Goal: Find specific page/section: Find specific page/section

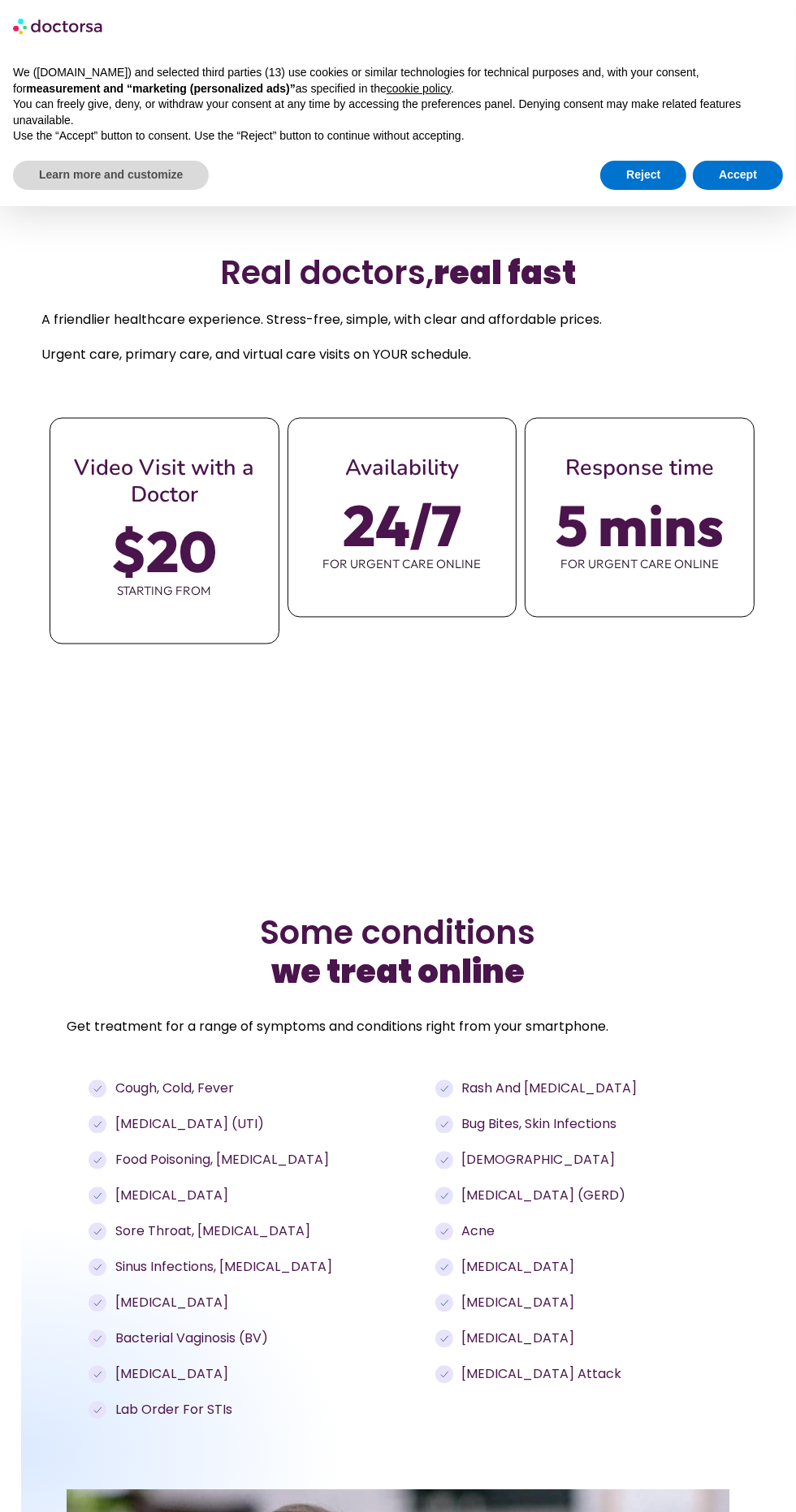
scroll to position [1553, 0]
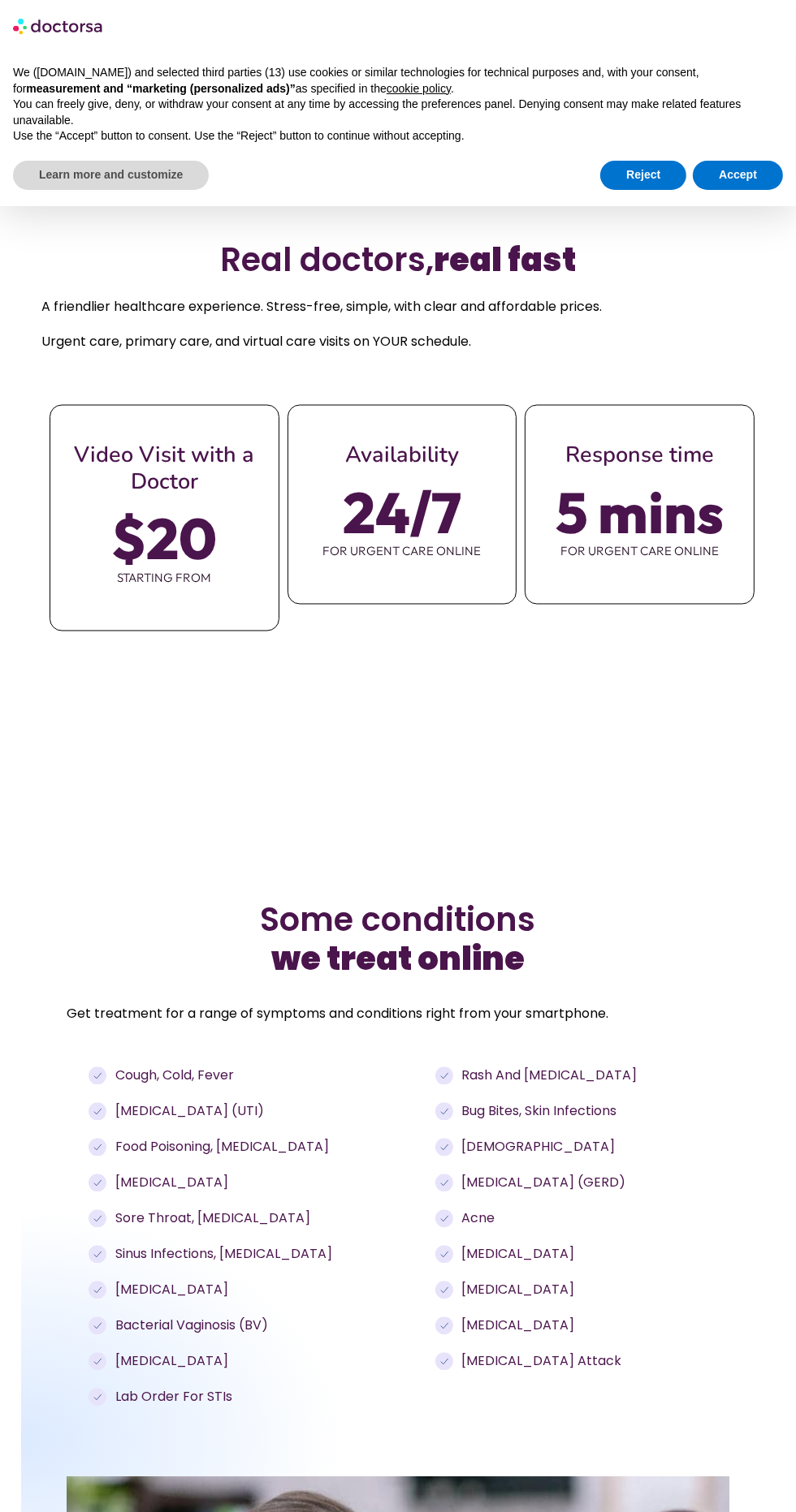
click at [533, 1227] on ul "Rash and eczema Bug bites, skin infections Asthma Acid reflux (GERD) Acne Erect…" at bounding box center [573, 1220] width 276 height 306
click at [547, 1122] on span "Bug bites, skin infections" at bounding box center [536, 1111] width 160 height 19
click at [749, 178] on button "Accept" at bounding box center [738, 175] width 90 height 29
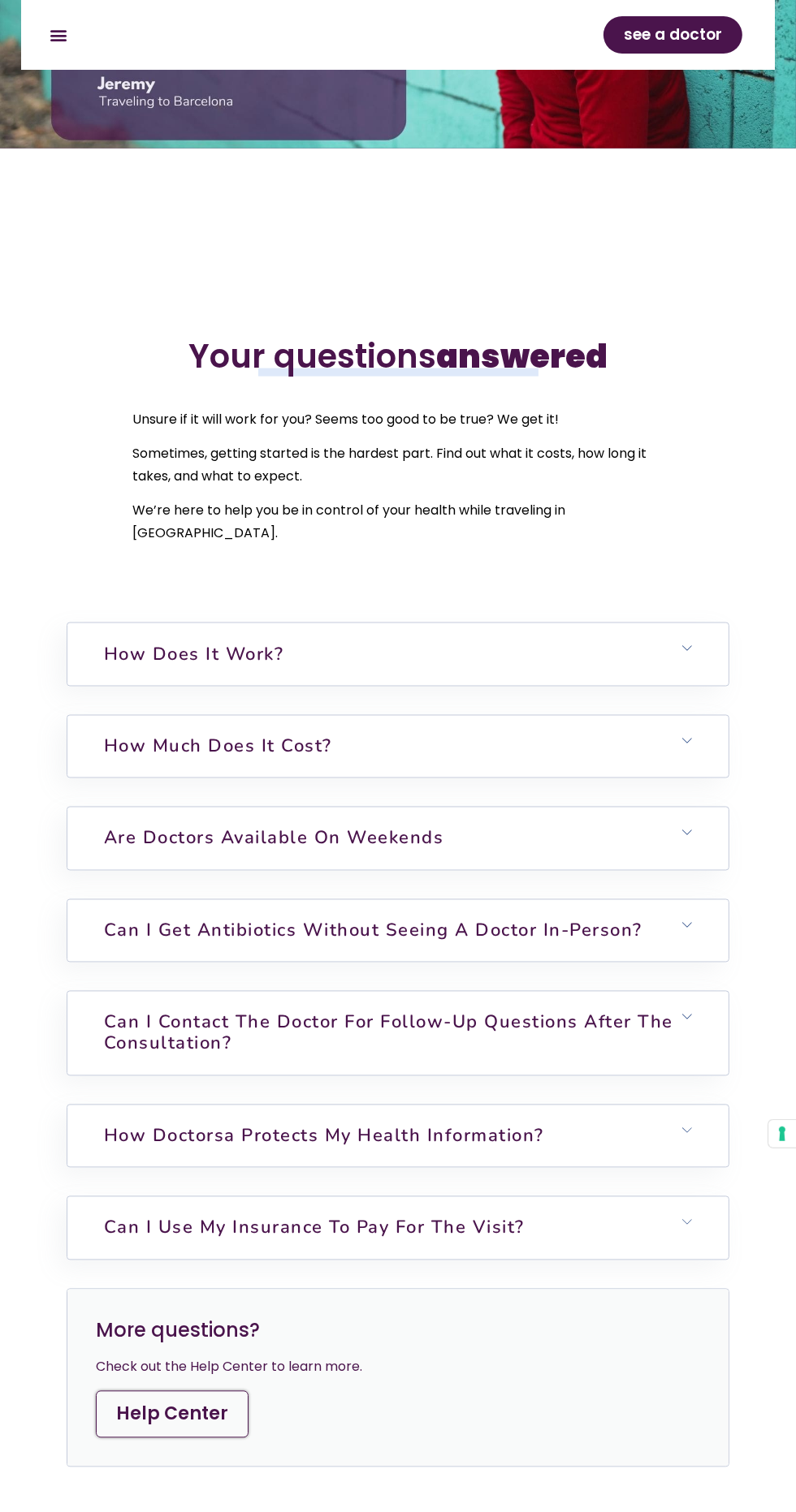
scroll to position [5555, 0]
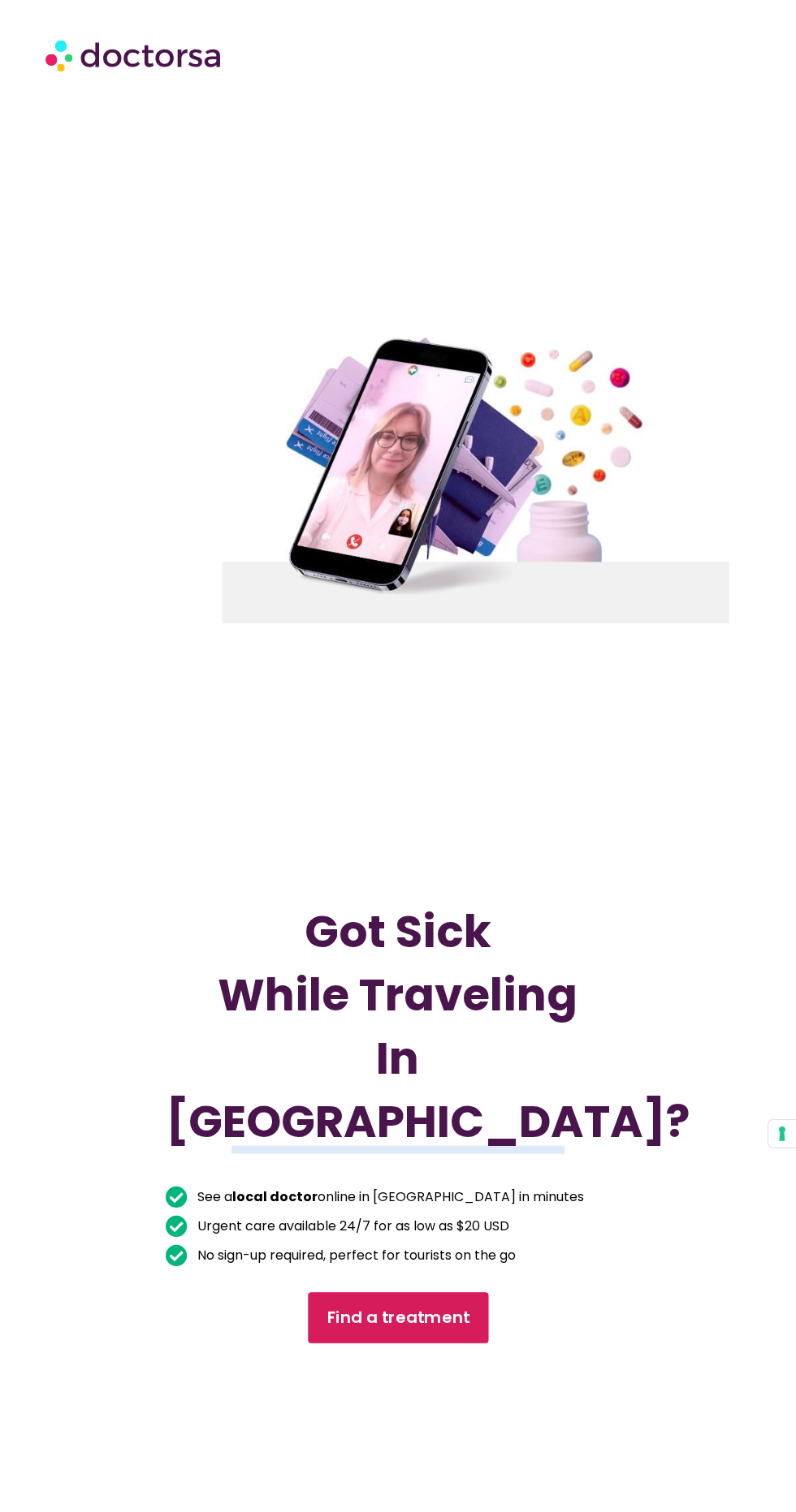
click at [442, 1330] on span "Find a treatment" at bounding box center [398, 1317] width 143 height 23
